Goal: Entertainment & Leisure: Consume media (video, audio)

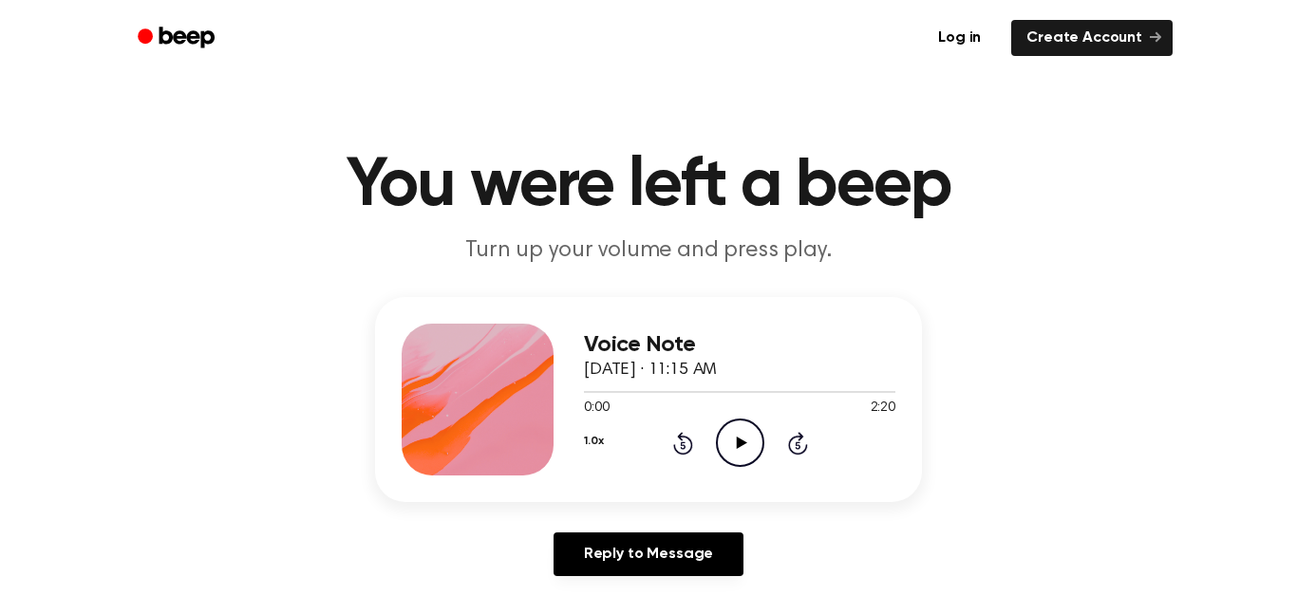
click at [753, 453] on icon "Play Audio" at bounding box center [740, 443] width 48 height 48
click at [660, 391] on div at bounding box center [739, 392] width 311 height 2
click at [694, 396] on div at bounding box center [739, 391] width 311 height 15
click at [611, 388] on div at bounding box center [739, 391] width 311 height 15
click at [748, 416] on div "0:00 2:20" at bounding box center [739, 409] width 311 height 20
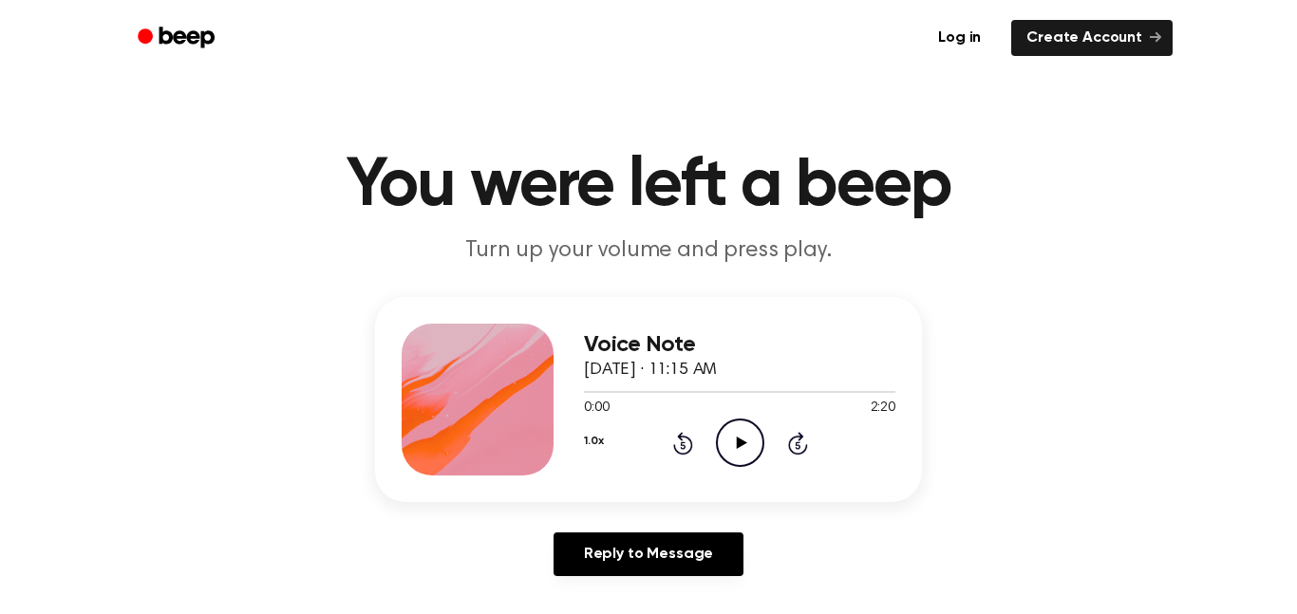
click at [750, 452] on icon "Play Audio" at bounding box center [740, 443] width 48 height 48
click at [725, 454] on icon "Play Audio" at bounding box center [740, 443] width 48 height 48
